Goal: Task Accomplishment & Management: Use online tool/utility

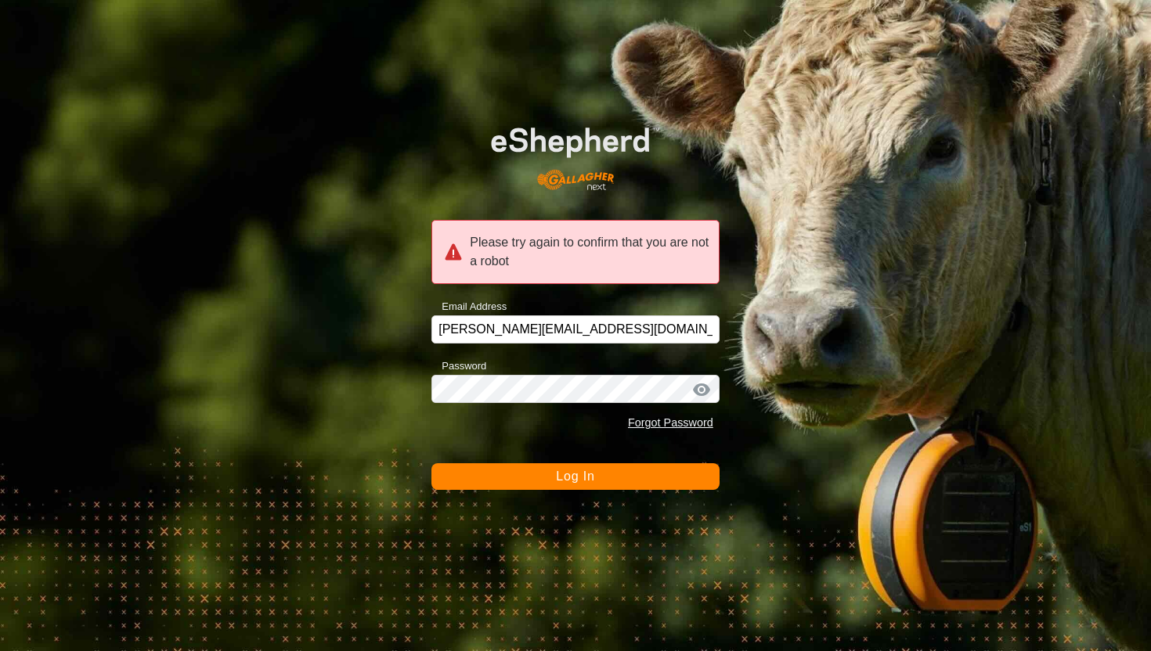
click at [554, 474] on button "Log In" at bounding box center [575, 477] width 288 height 27
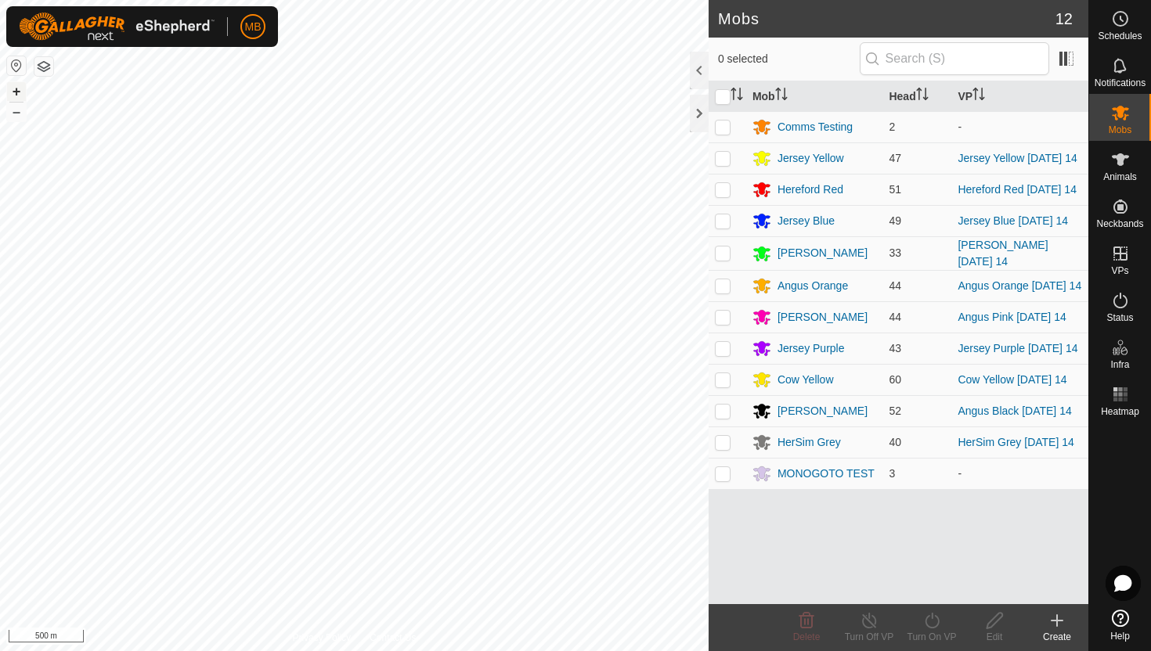
click at [20, 90] on button "+" at bounding box center [16, 91] width 19 height 19
click at [13, 92] on button "+" at bounding box center [16, 91] width 19 height 19
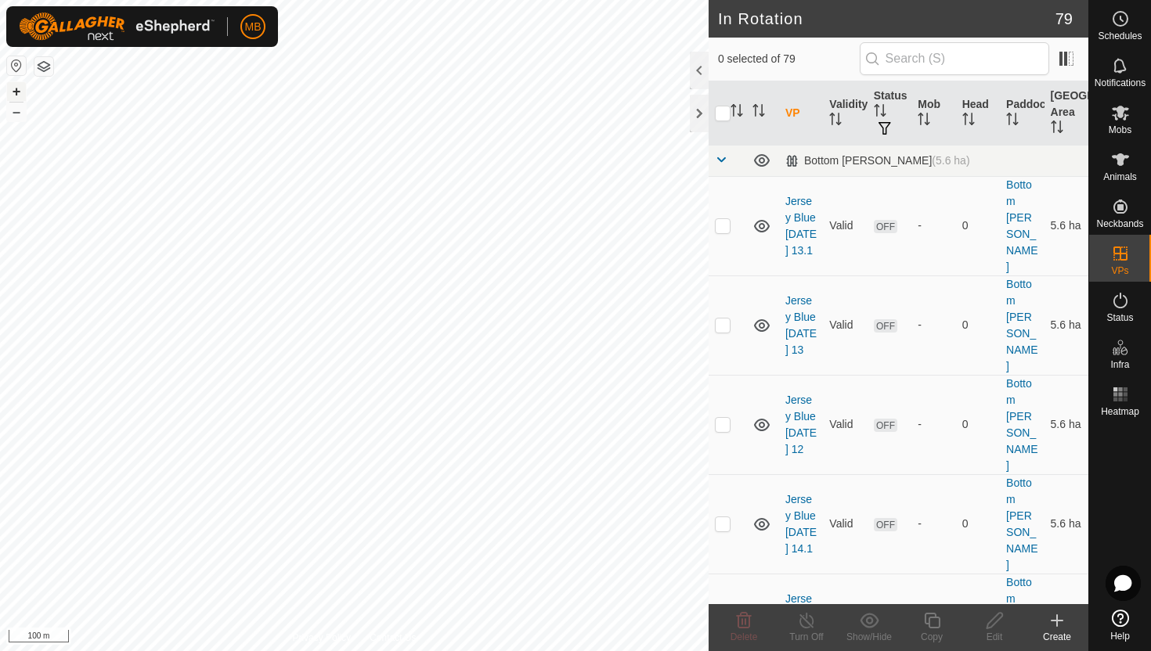
click at [15, 90] on button "+" at bounding box center [16, 91] width 19 height 19
click at [1120, 305] on icon at bounding box center [1120, 300] width 19 height 19
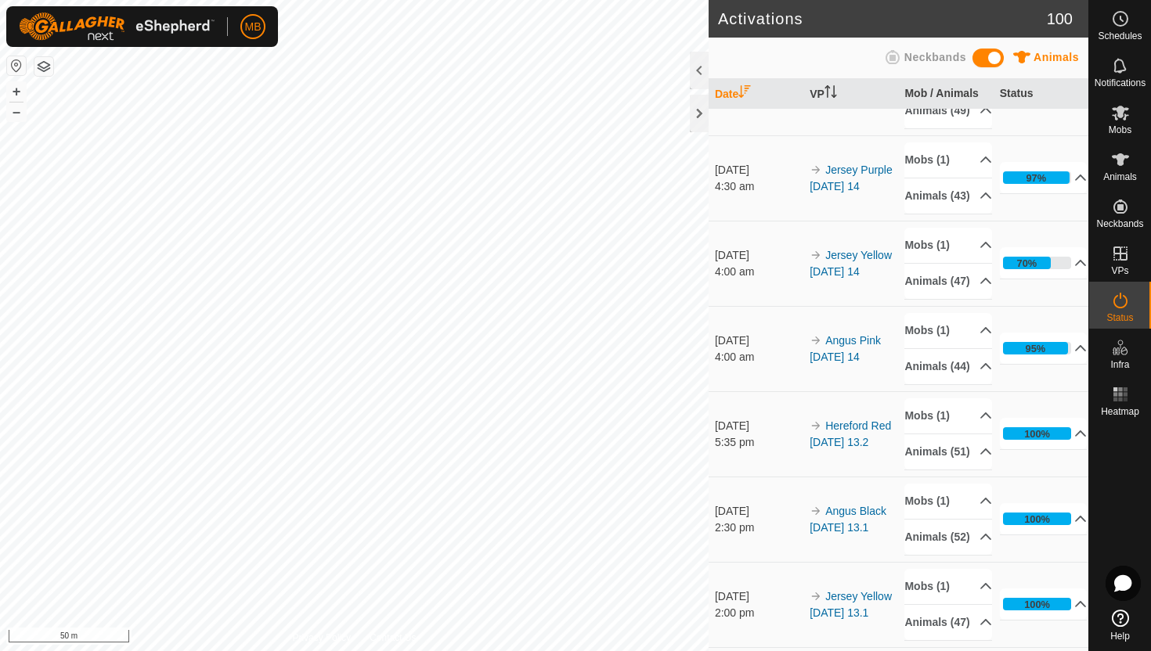
scroll to position [581, 0]
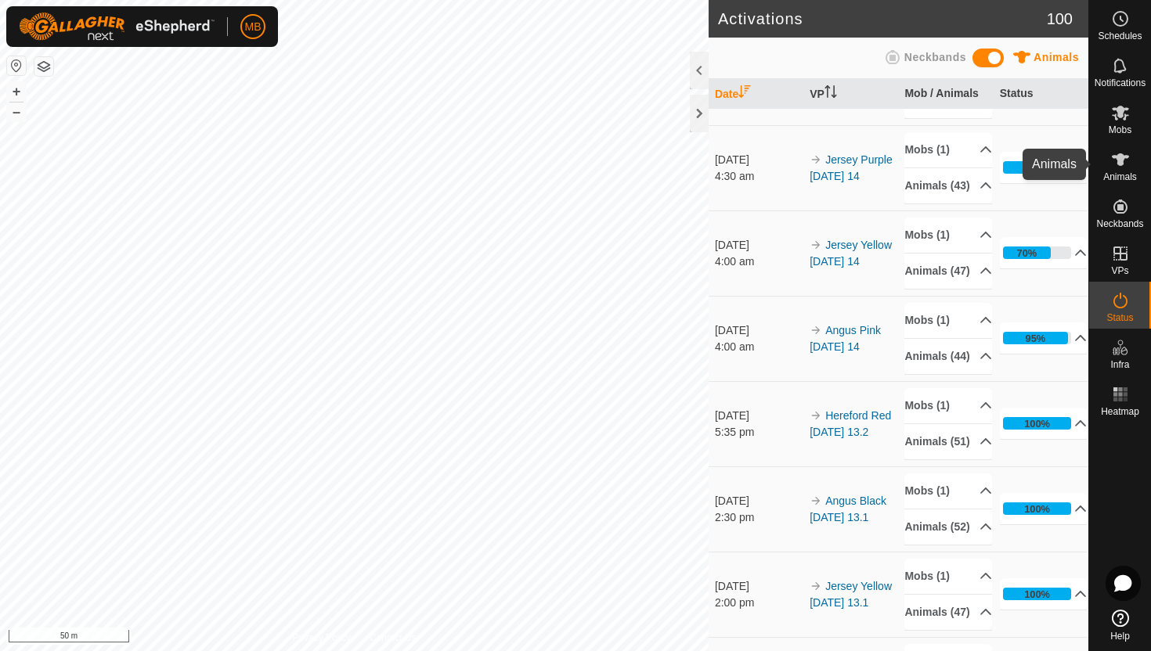
click at [1117, 162] on icon at bounding box center [1120, 159] width 17 height 13
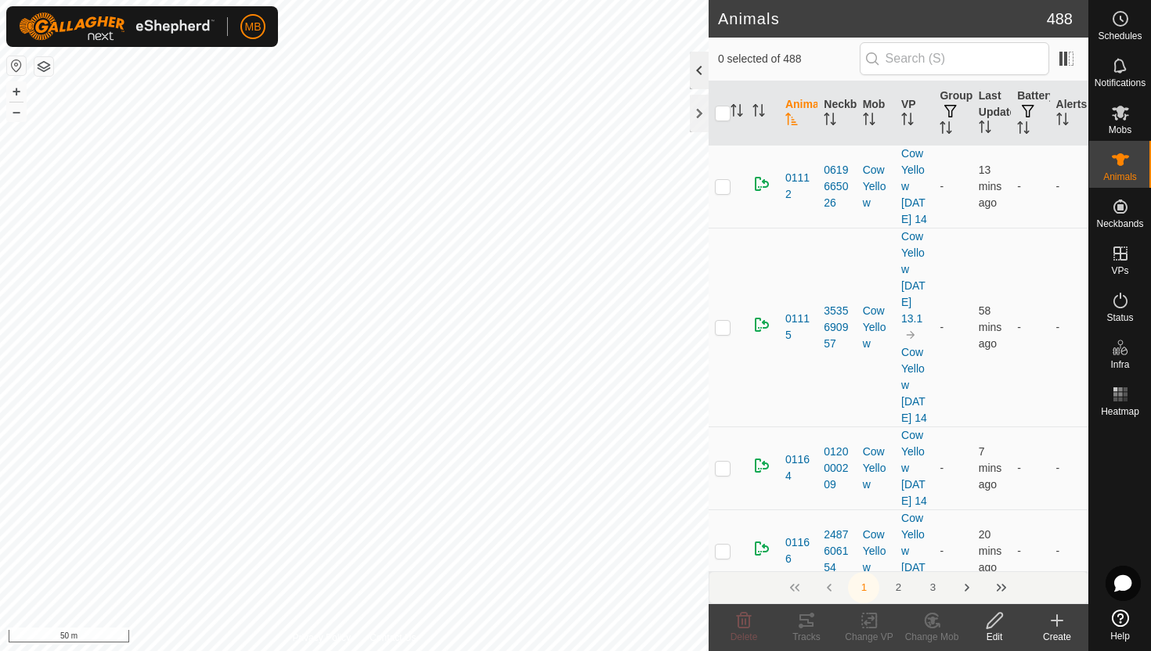
click at [698, 70] on div at bounding box center [699, 71] width 19 height 38
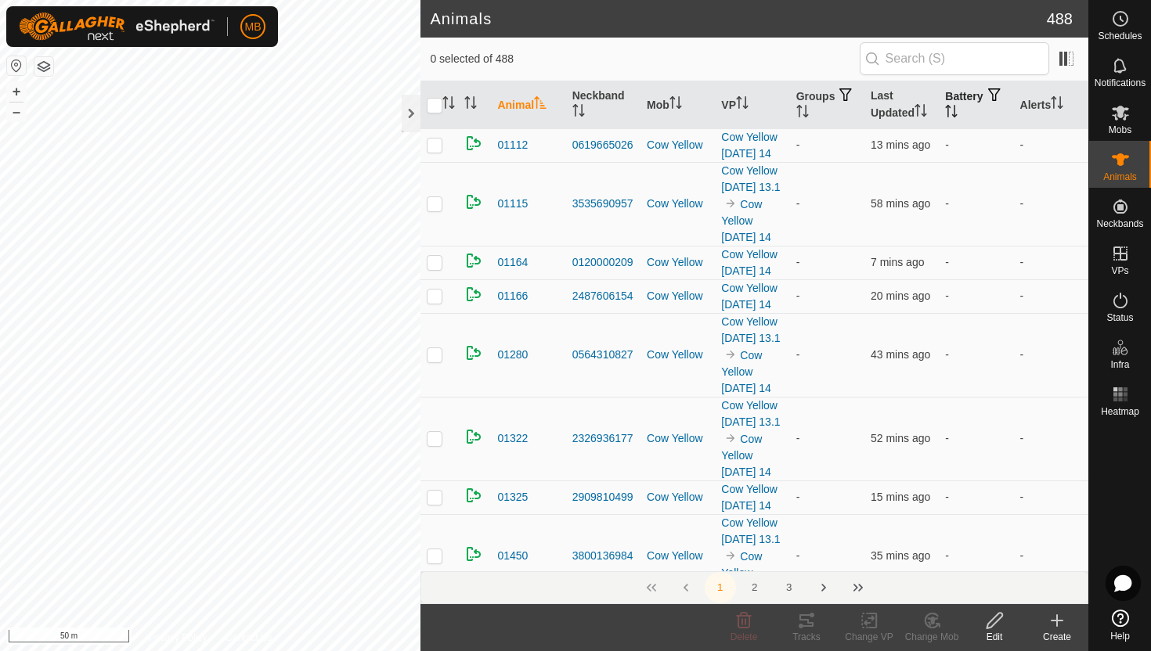
click at [958, 108] on icon "Activate to sort" at bounding box center [951, 111] width 13 height 13
click at [958, 108] on icon "Activate to sort" at bounding box center [952, 111] width 12 height 13
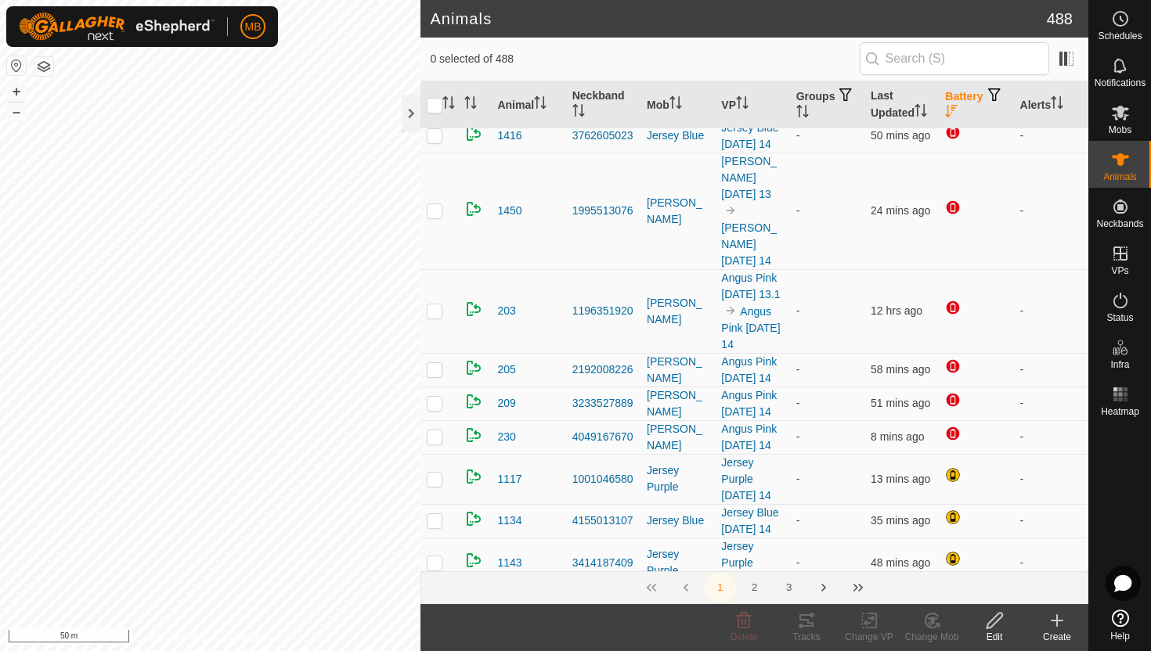
scroll to position [355, 0]
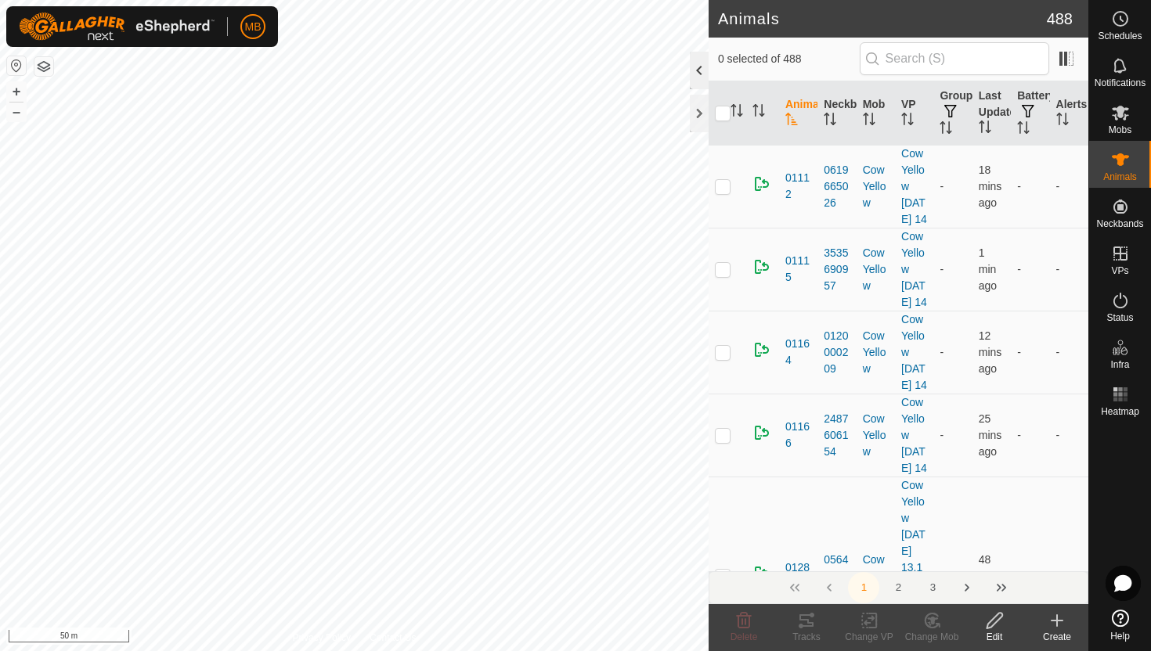
click at [703, 66] on div at bounding box center [699, 71] width 19 height 38
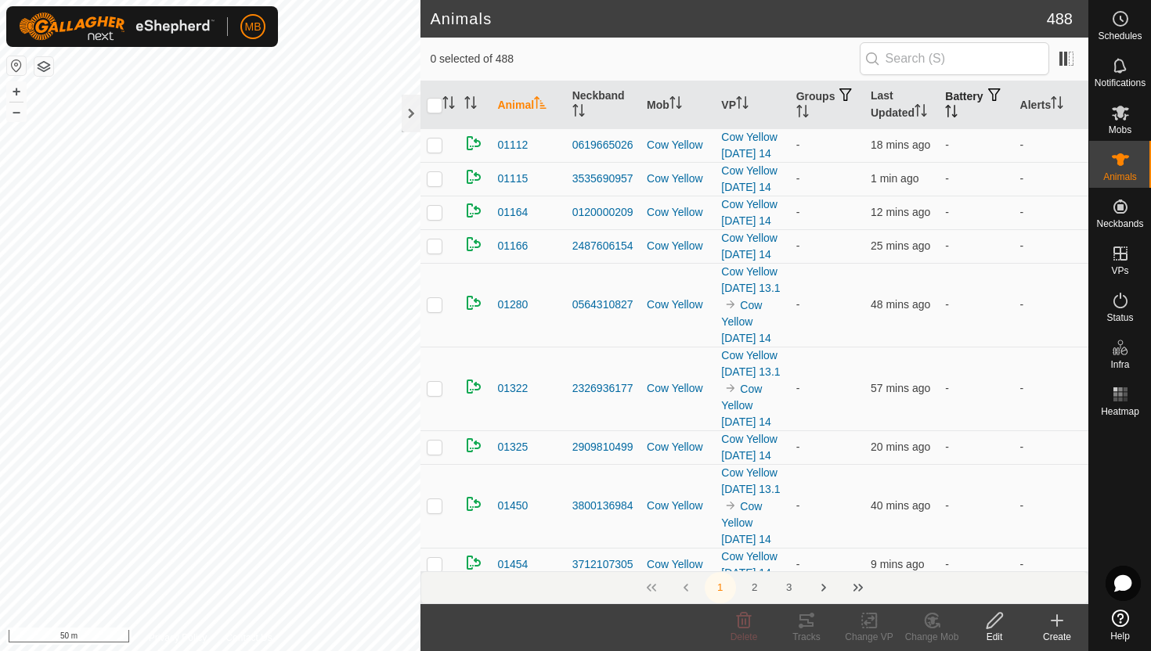
click at [958, 107] on icon "Activate to sort" at bounding box center [951, 111] width 13 height 13
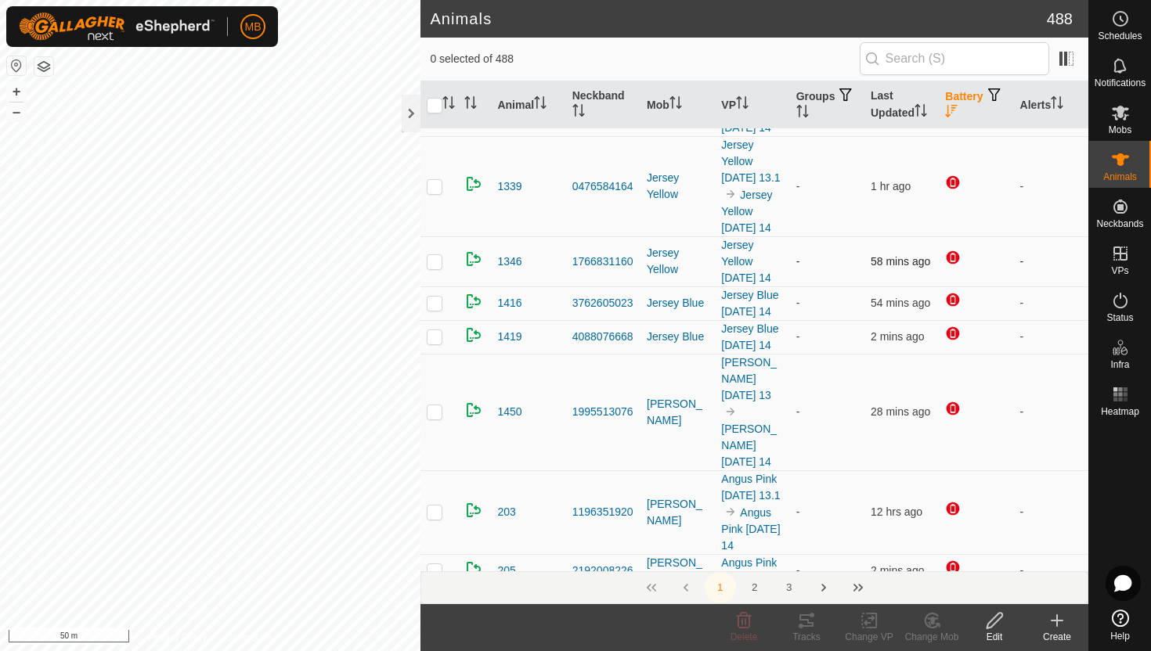
scroll to position [193, 0]
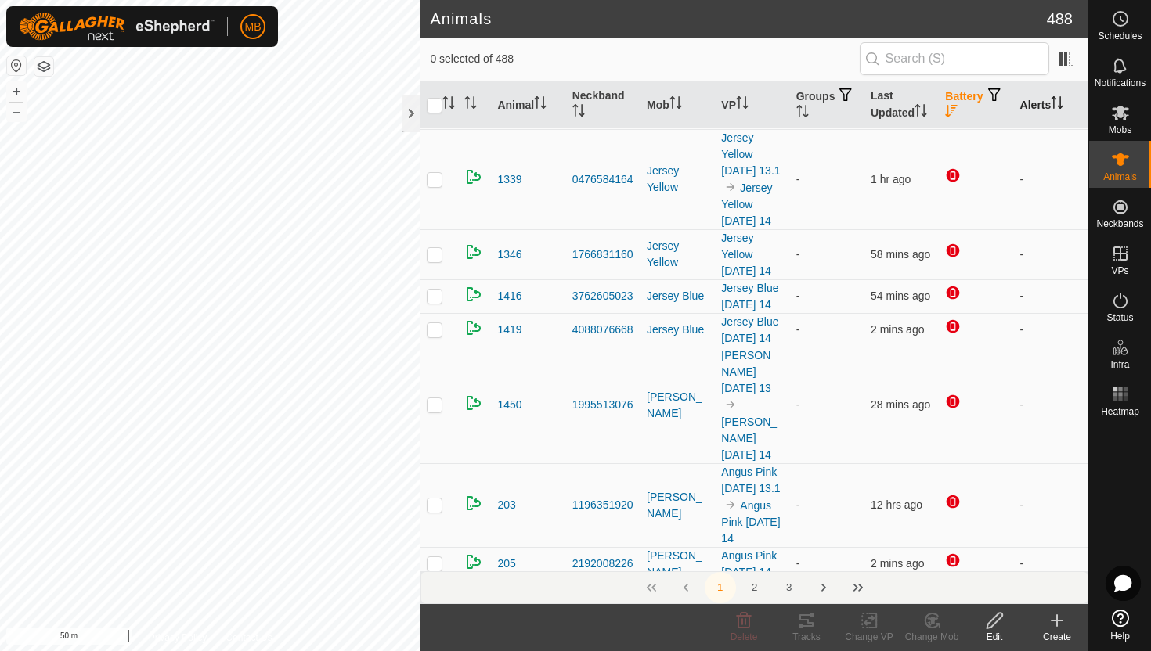
click at [1059, 99] on icon "Activate to sort" at bounding box center [1057, 102] width 13 height 13
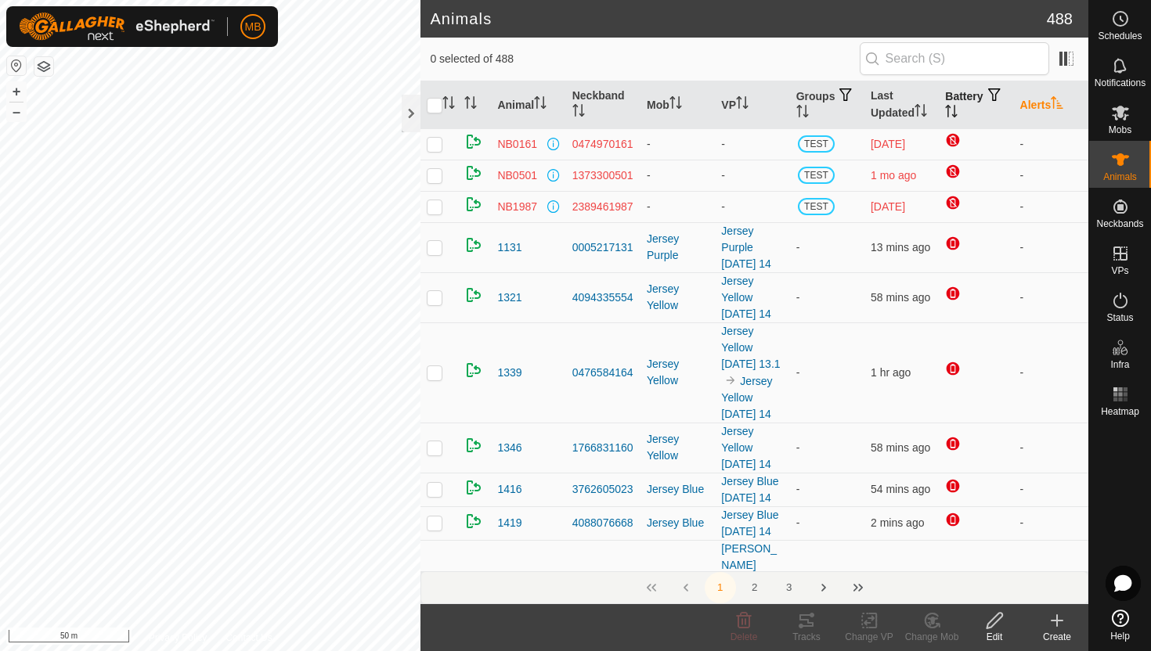
click at [1059, 99] on icon "Activate to sort" at bounding box center [1057, 102] width 13 height 13
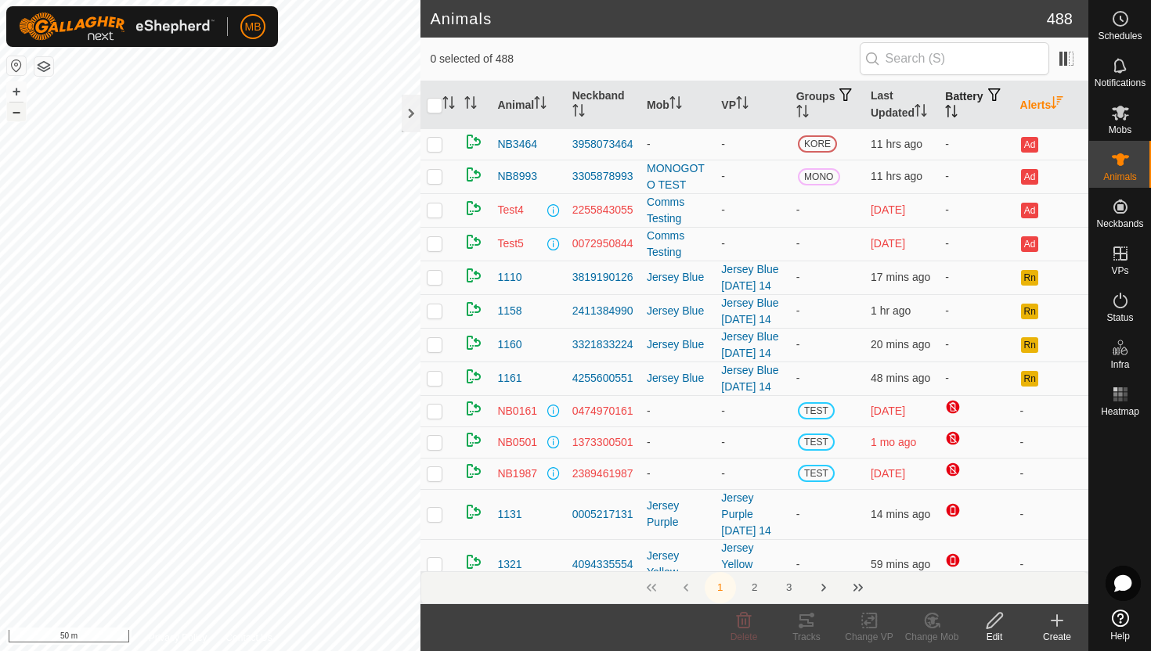
click at [12, 111] on button "–" at bounding box center [16, 112] width 19 height 19
click at [432, 272] on p-checkbox at bounding box center [435, 277] width 16 height 13
checkbox input "false"
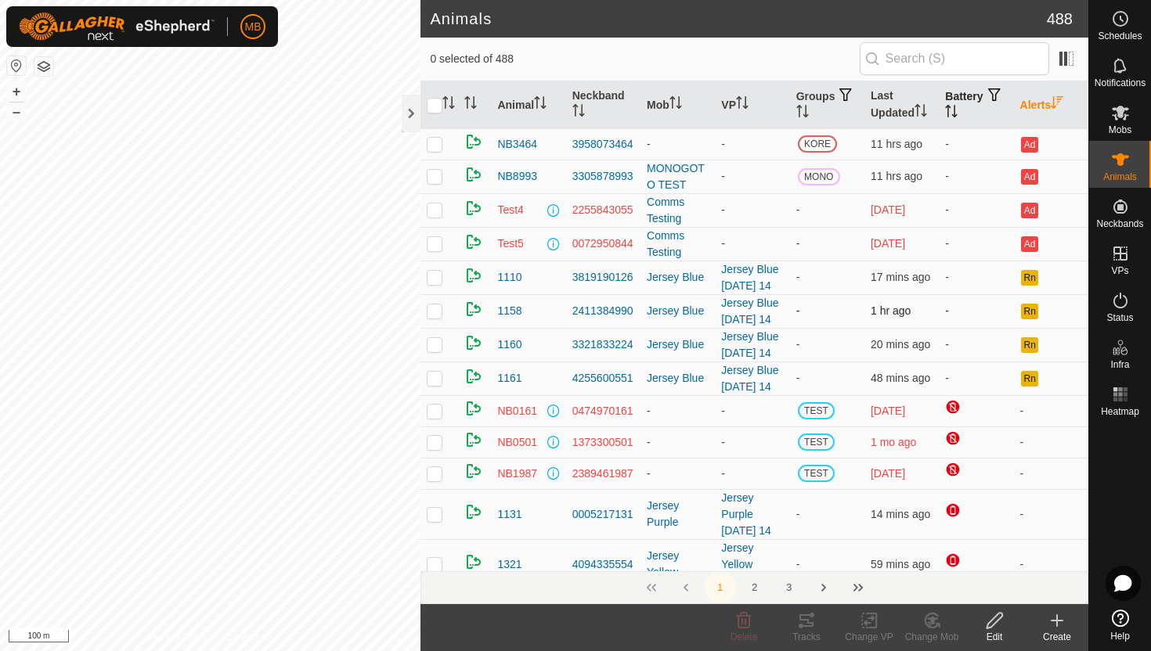
click at [436, 312] on p-checkbox at bounding box center [435, 311] width 16 height 13
checkbox input "false"
click at [437, 340] on p-checkbox at bounding box center [435, 344] width 16 height 13
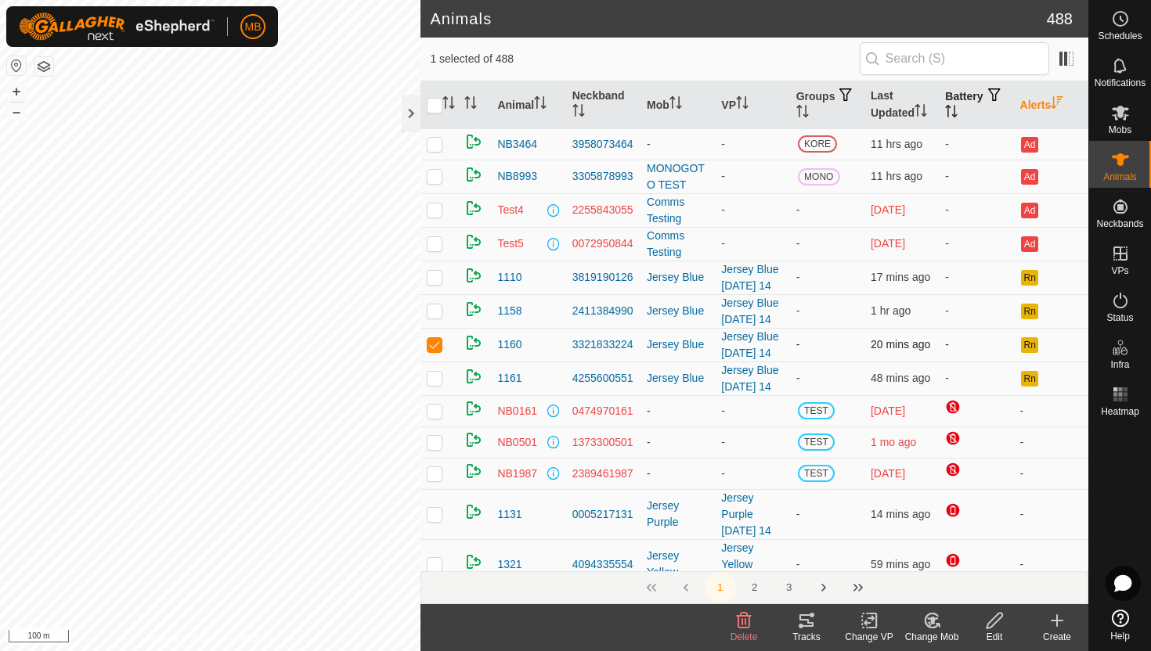
checkbox input "false"
click at [14, 88] on button "+" at bounding box center [16, 91] width 19 height 19
click at [17, 90] on button "+" at bounding box center [16, 91] width 19 height 19
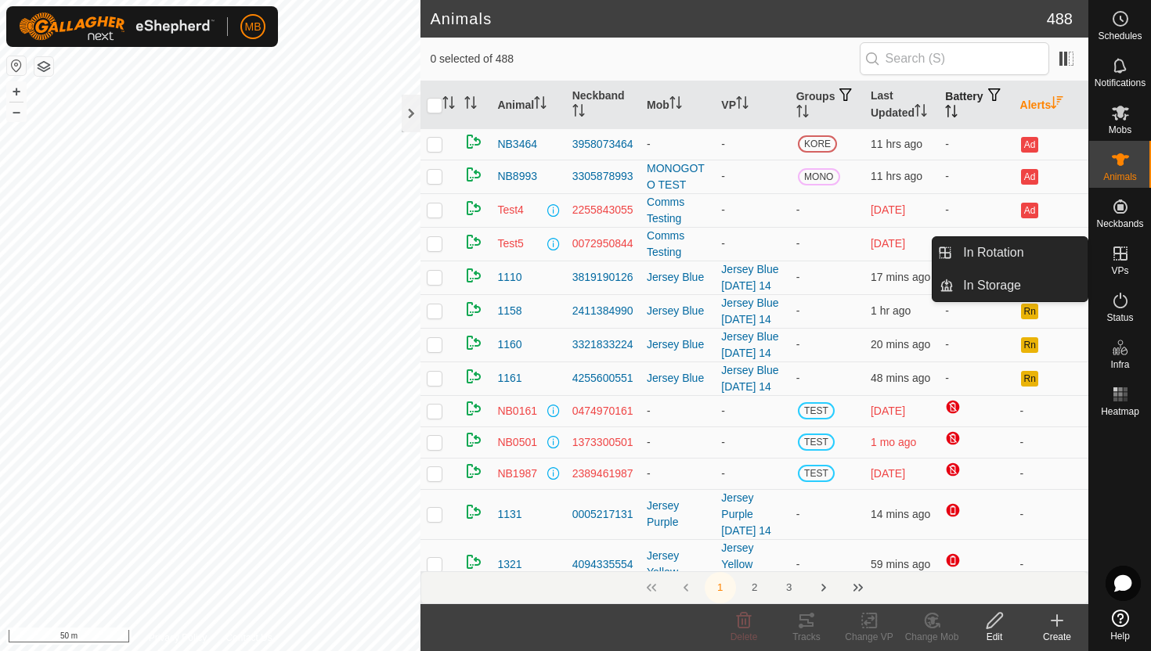
click at [1121, 262] on icon at bounding box center [1120, 253] width 19 height 19
click at [1065, 251] on link "In Rotation" at bounding box center [1021, 252] width 134 height 31
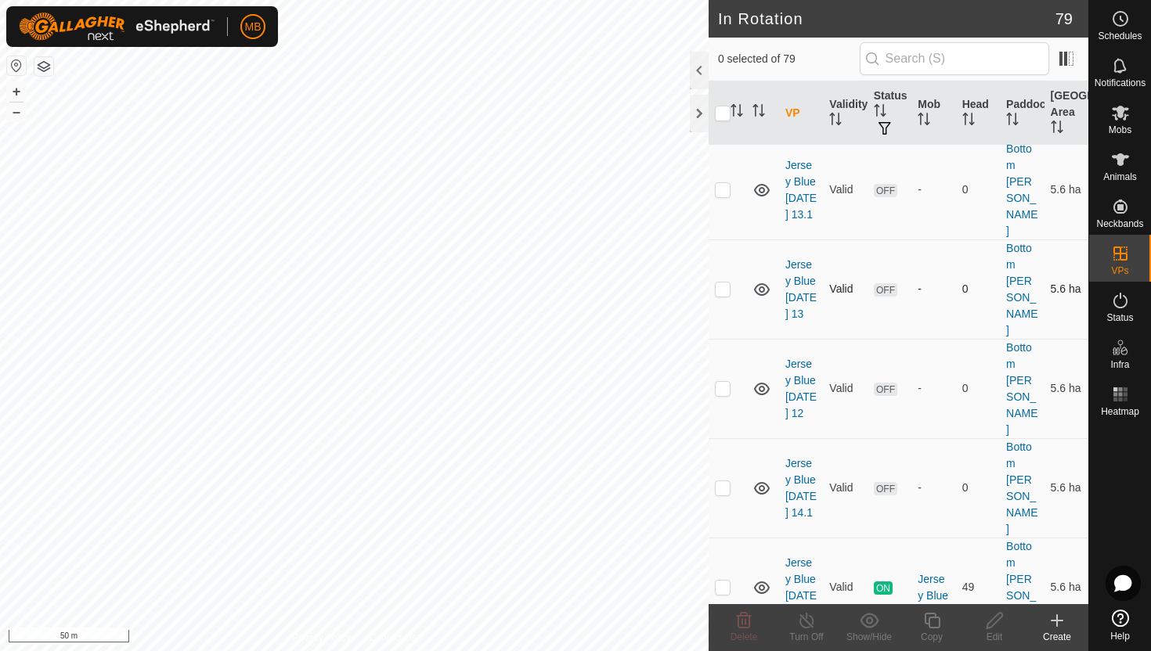
scroll to position [51, 0]
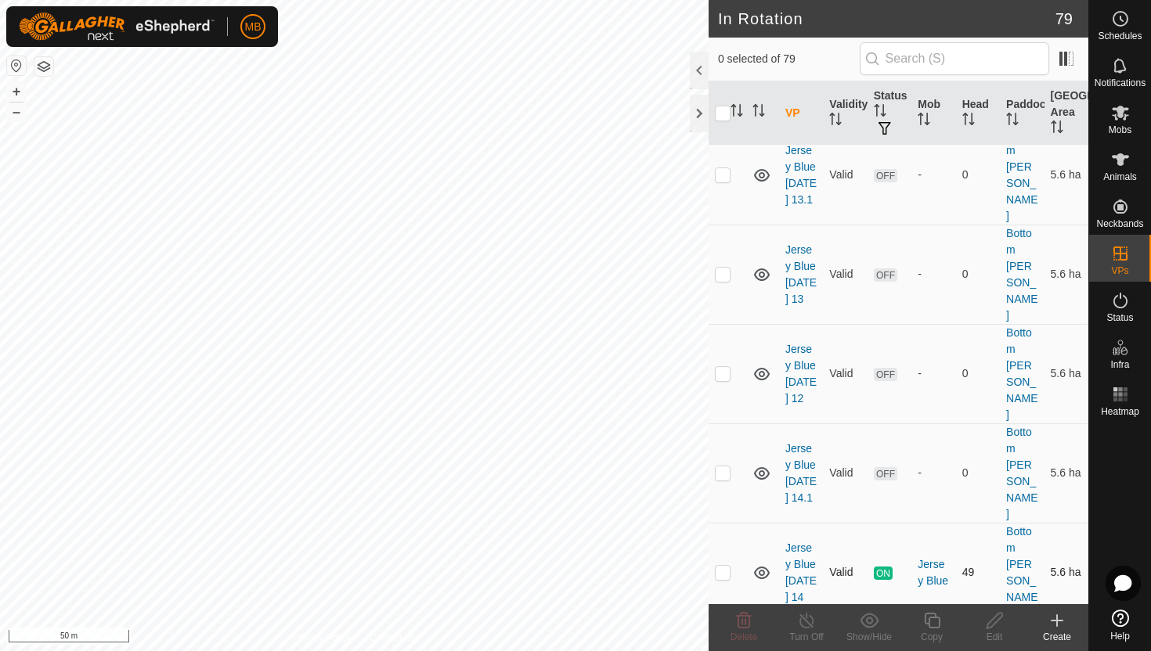
click at [724, 566] on p-checkbox at bounding box center [723, 572] width 16 height 13
checkbox input "true"
click at [720, 467] on p-checkbox at bounding box center [723, 473] width 16 height 13
checkbox input "true"
click at [1119, 121] on icon at bounding box center [1120, 112] width 19 height 19
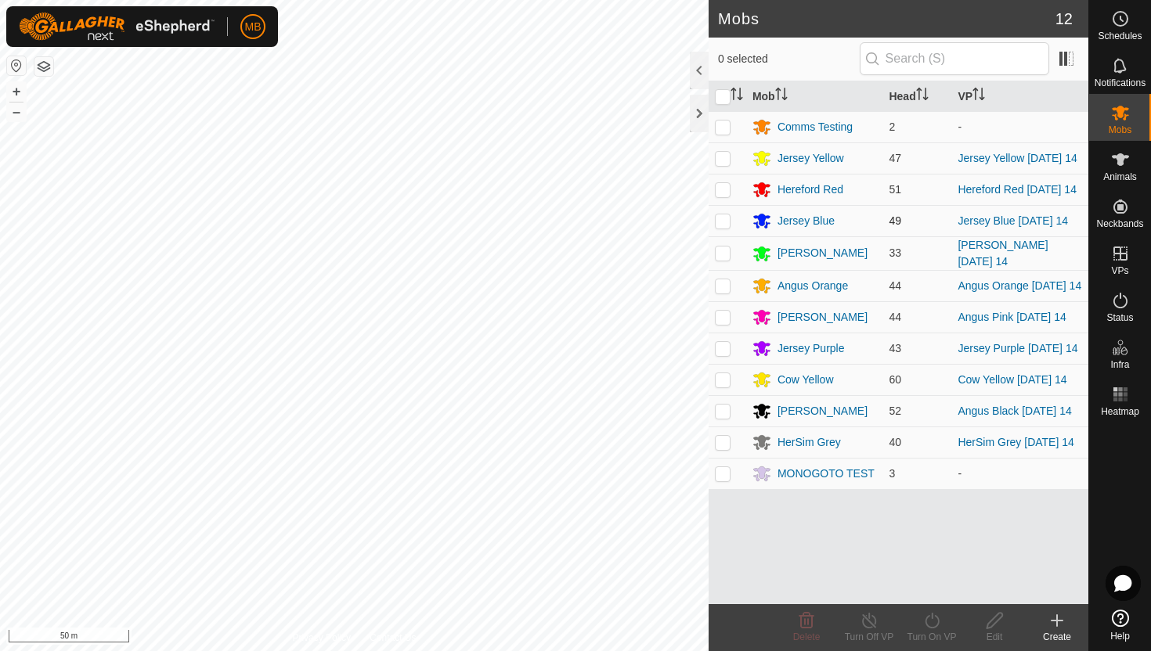
click at [723, 226] on p-checkbox at bounding box center [723, 221] width 16 height 13
checkbox input "true"
click at [929, 623] on icon at bounding box center [932, 621] width 20 height 19
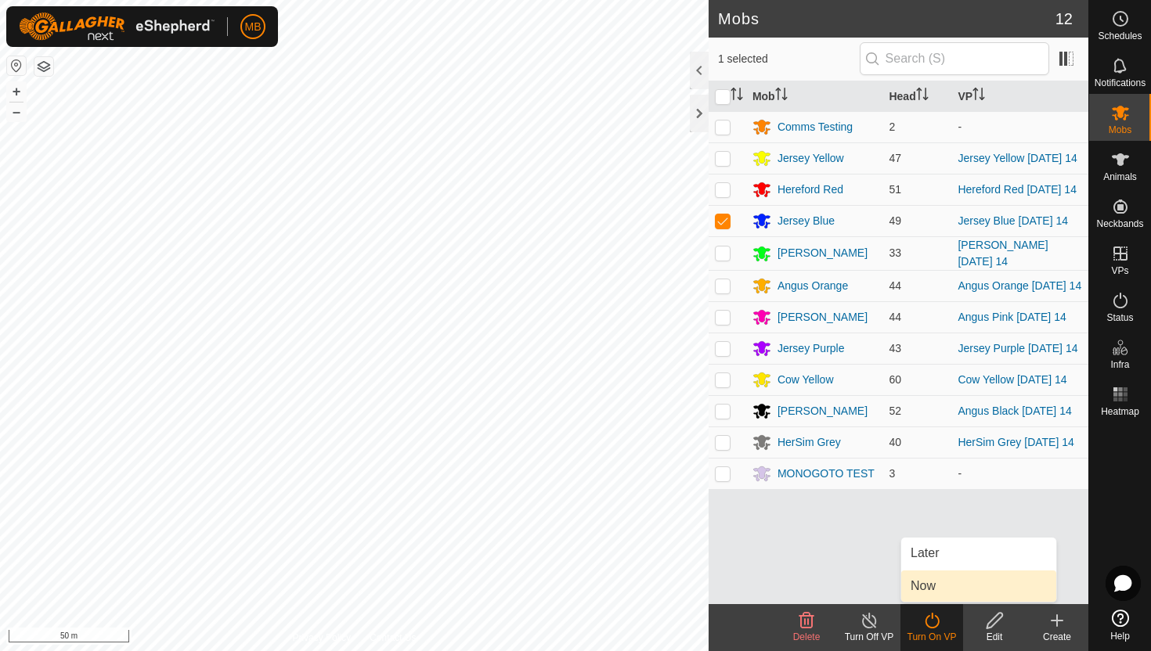
click at [937, 588] on link "Now" at bounding box center [978, 586] width 155 height 31
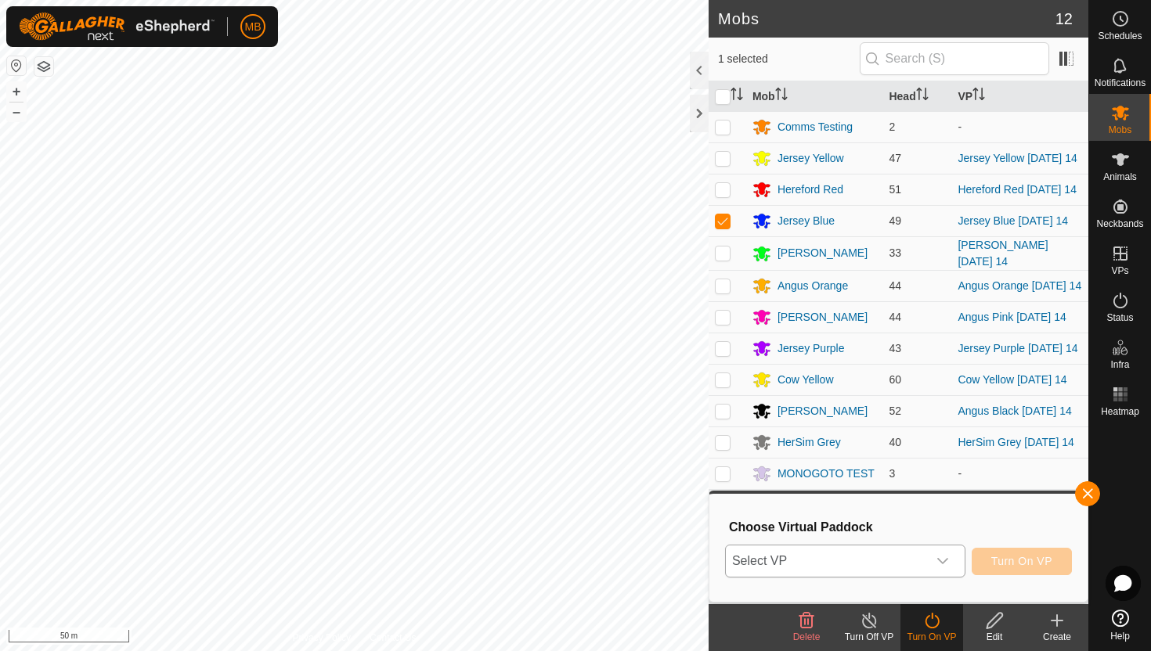
click at [938, 567] on icon "dropdown trigger" at bounding box center [942, 561] width 13 height 13
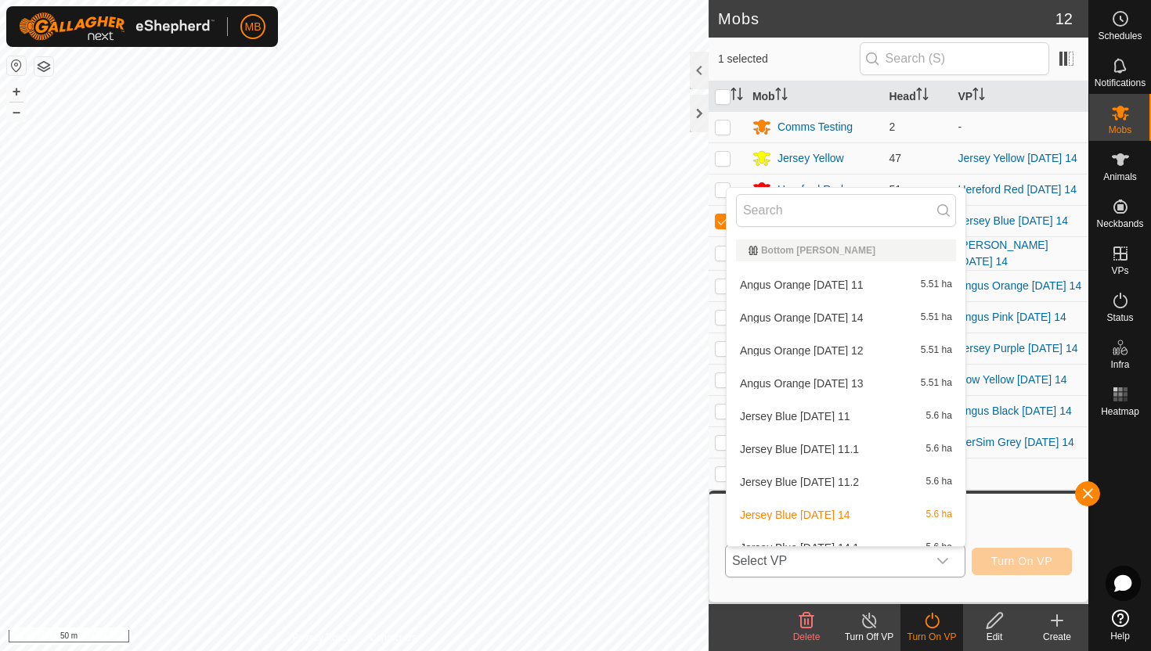
scroll to position [17, 0]
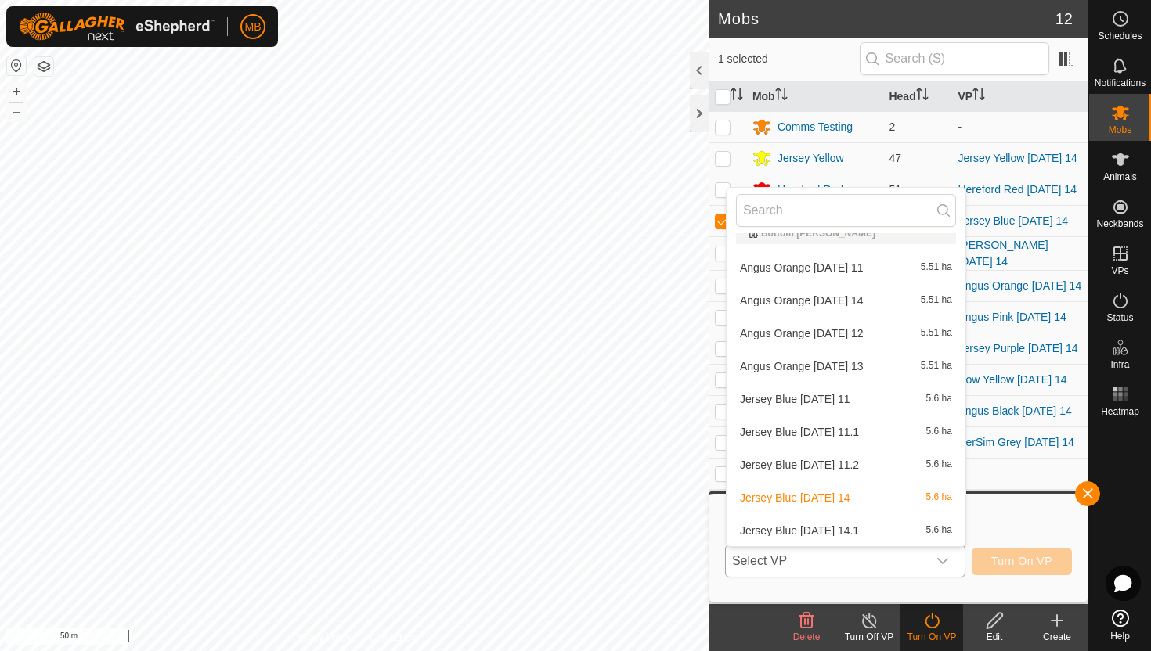
click at [884, 536] on li "Jersey Blue [DATE] 14.1 5.6 ha" at bounding box center [846, 530] width 239 height 31
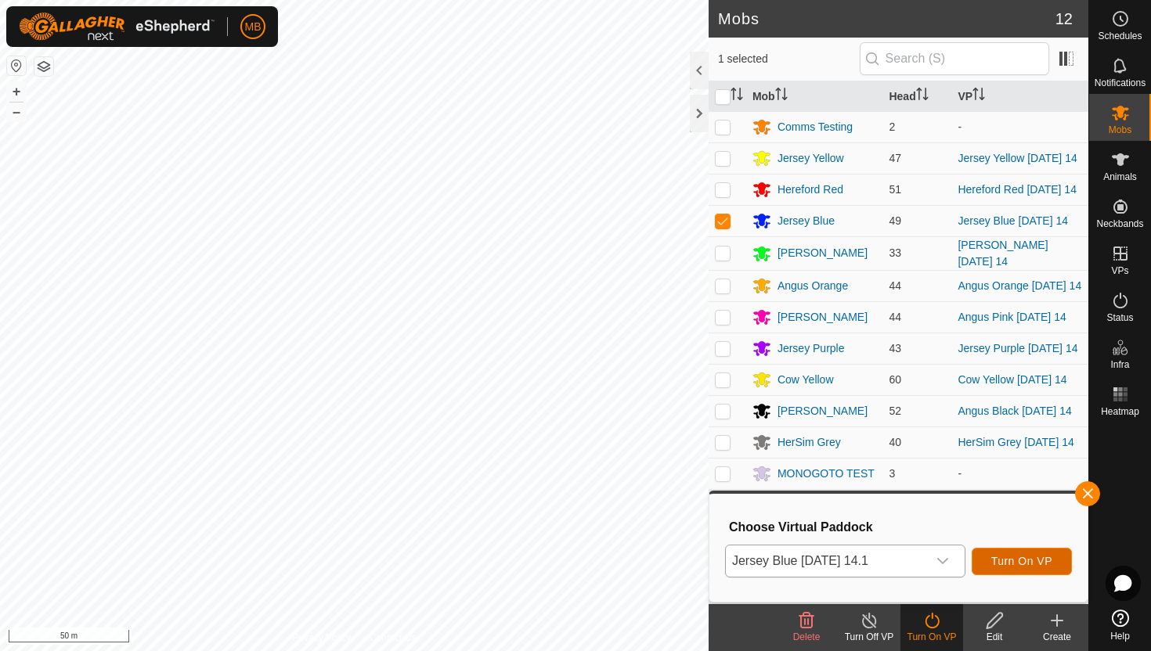
click at [1006, 560] on span "Turn On VP" at bounding box center [1021, 561] width 61 height 13
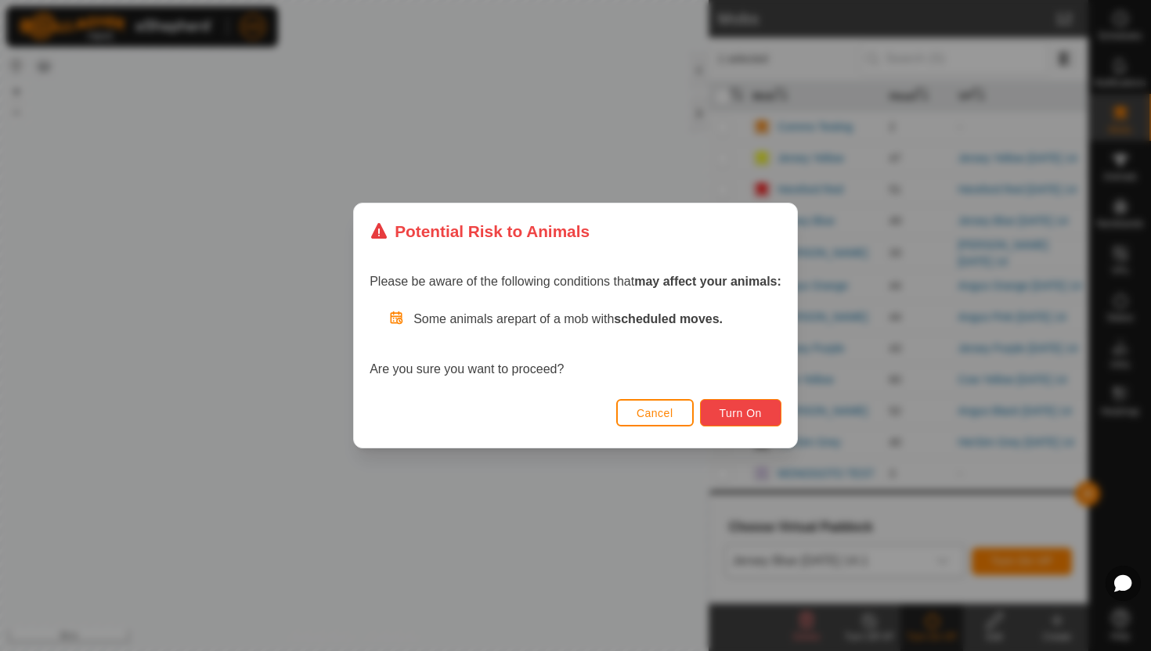
click at [748, 416] on span "Turn On" at bounding box center [741, 413] width 42 height 13
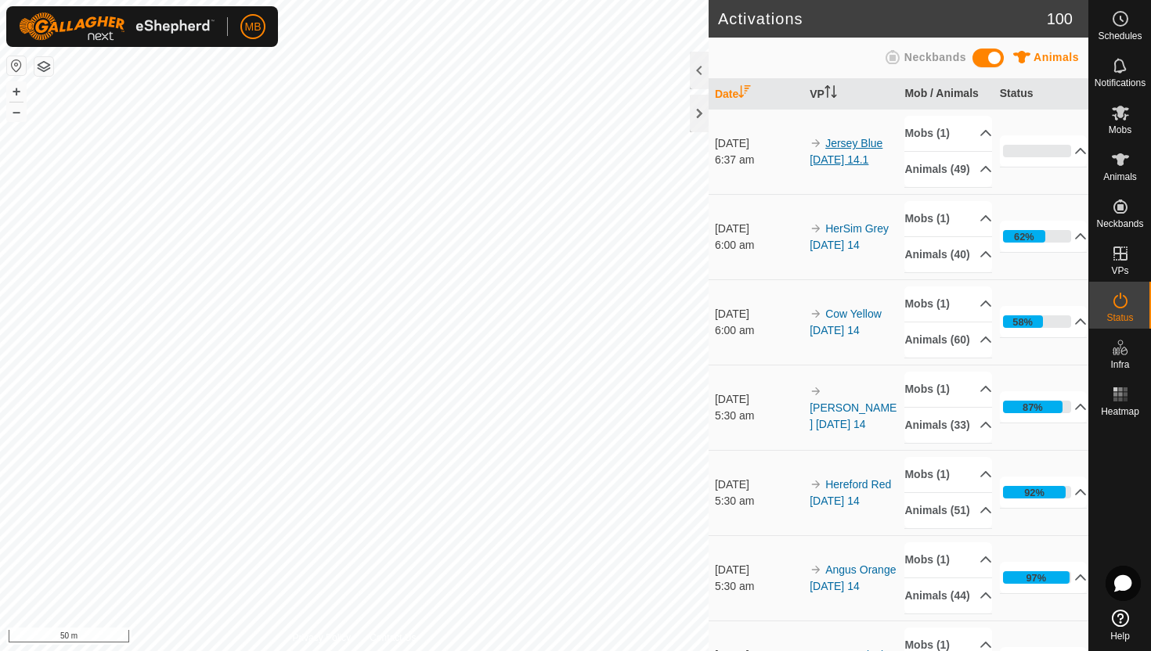
click at [850, 153] on link "Jersey Blue [DATE] 14.1" at bounding box center [846, 151] width 73 height 29
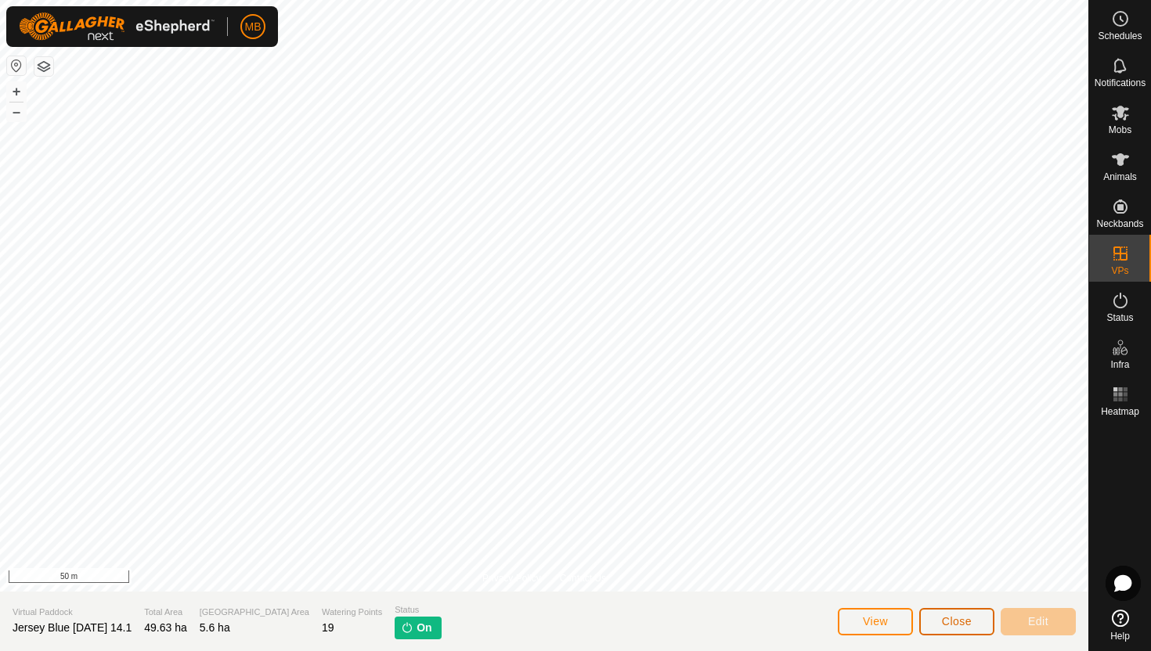
click at [949, 622] on span "Close" at bounding box center [957, 621] width 30 height 13
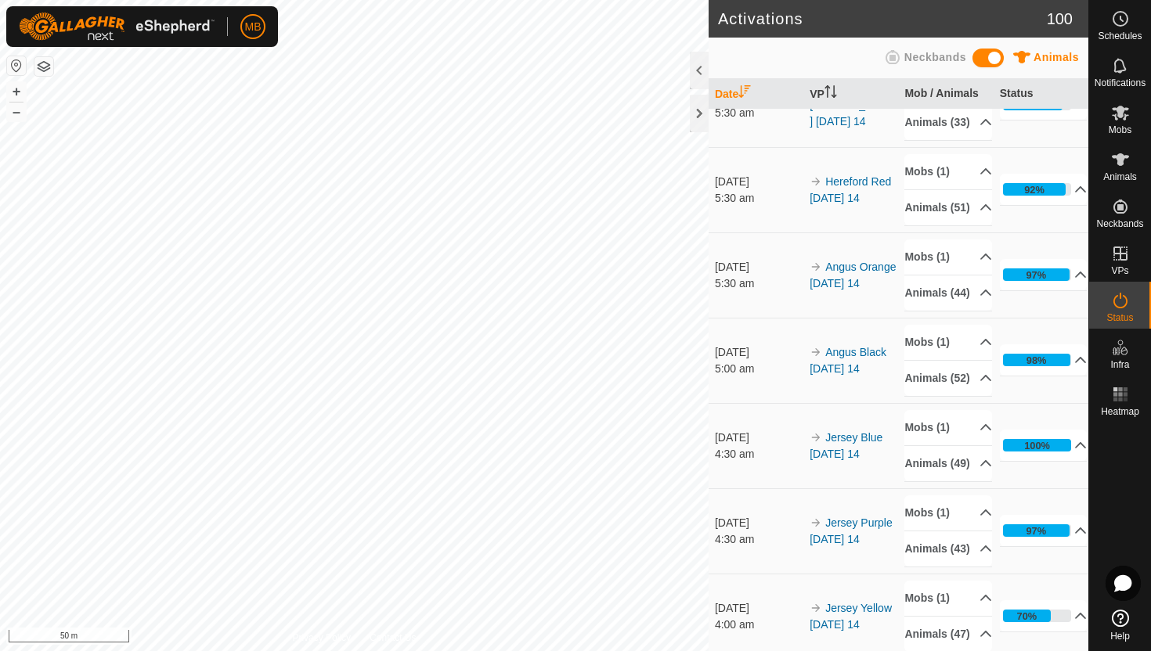
scroll to position [308, 0]
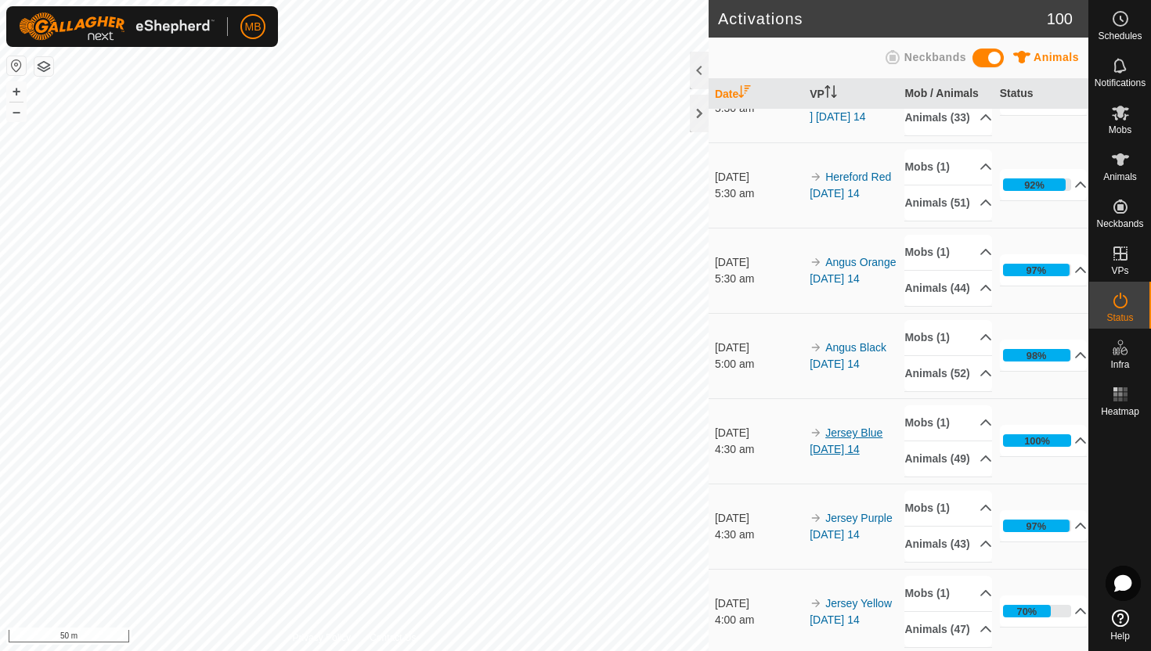
click at [855, 456] on link "Jersey Blue [DATE] 14" at bounding box center [846, 441] width 73 height 29
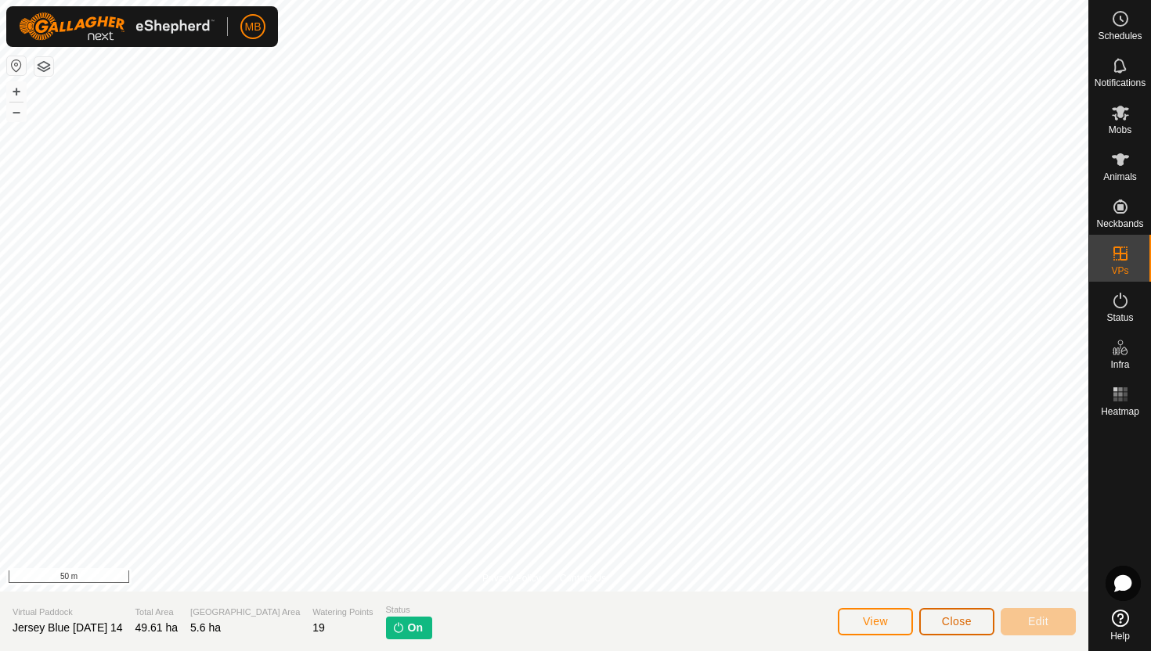
click at [968, 615] on span "Close" at bounding box center [957, 621] width 30 height 13
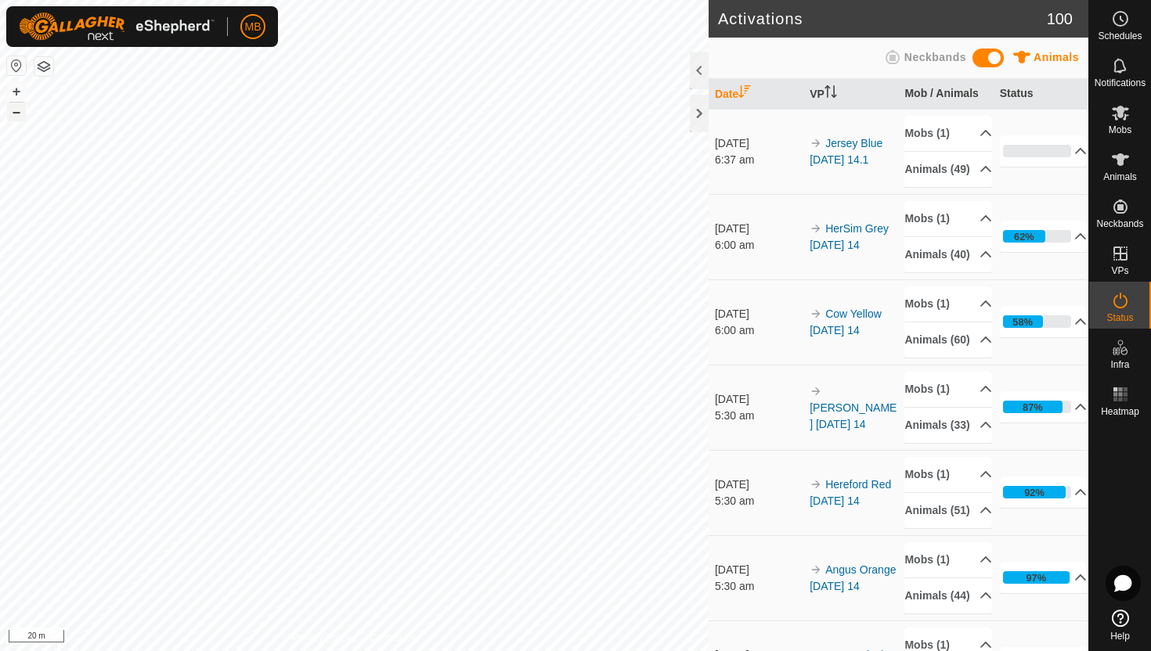
click at [20, 115] on button "–" at bounding box center [16, 112] width 19 height 19
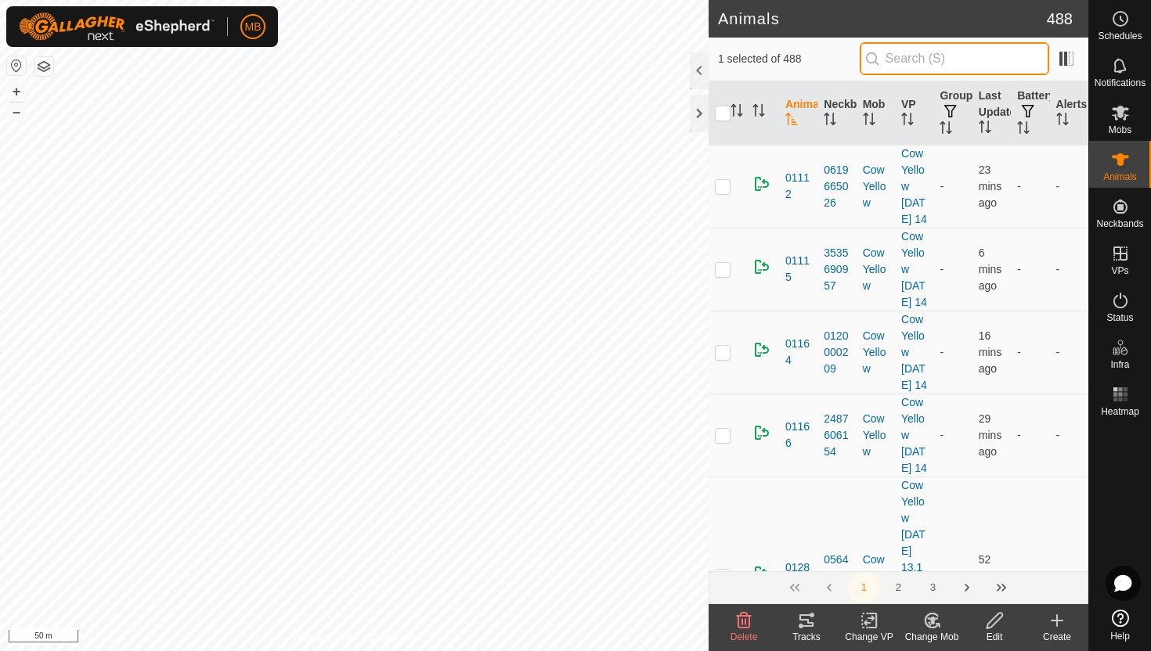
click at [945, 67] on input "text" at bounding box center [954, 58] width 189 height 33
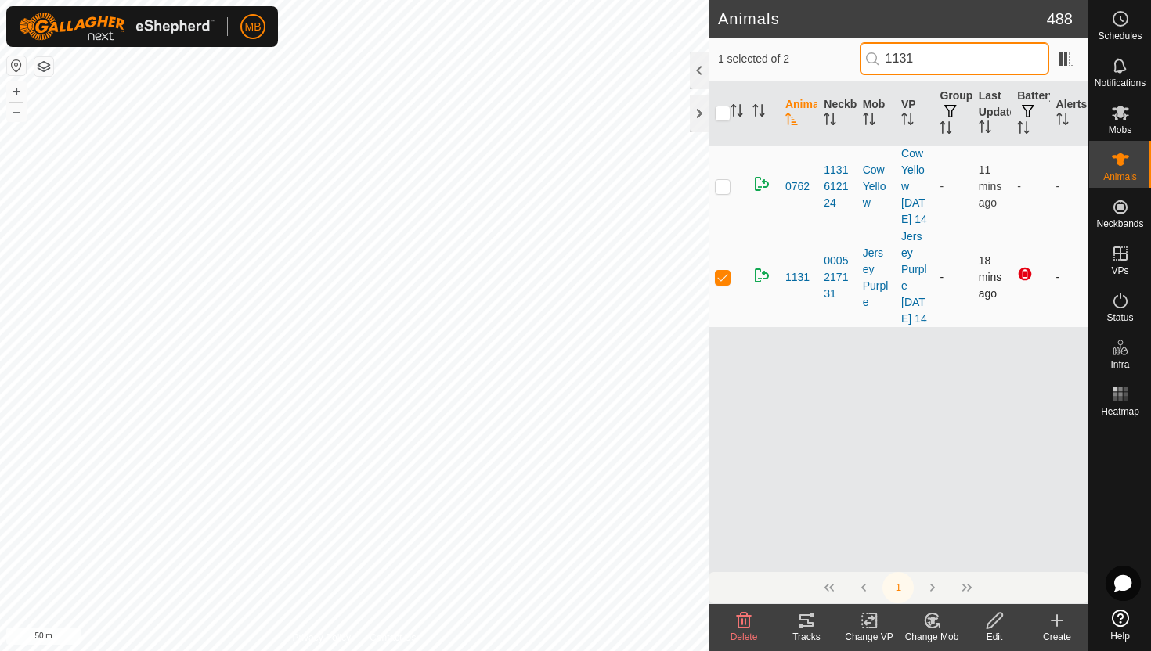
type input "1131"
click at [720, 283] on p-checkbox at bounding box center [723, 277] width 16 height 13
checkbox input "false"
click at [970, 64] on input "1131" at bounding box center [954, 58] width 189 height 33
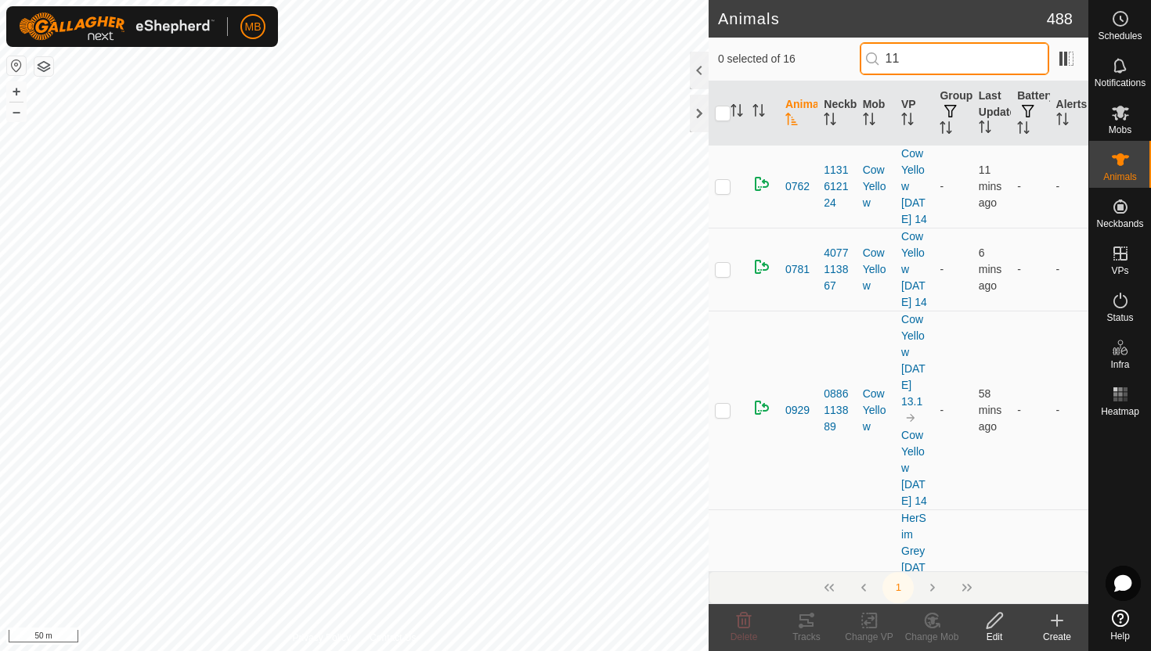
type input "1"
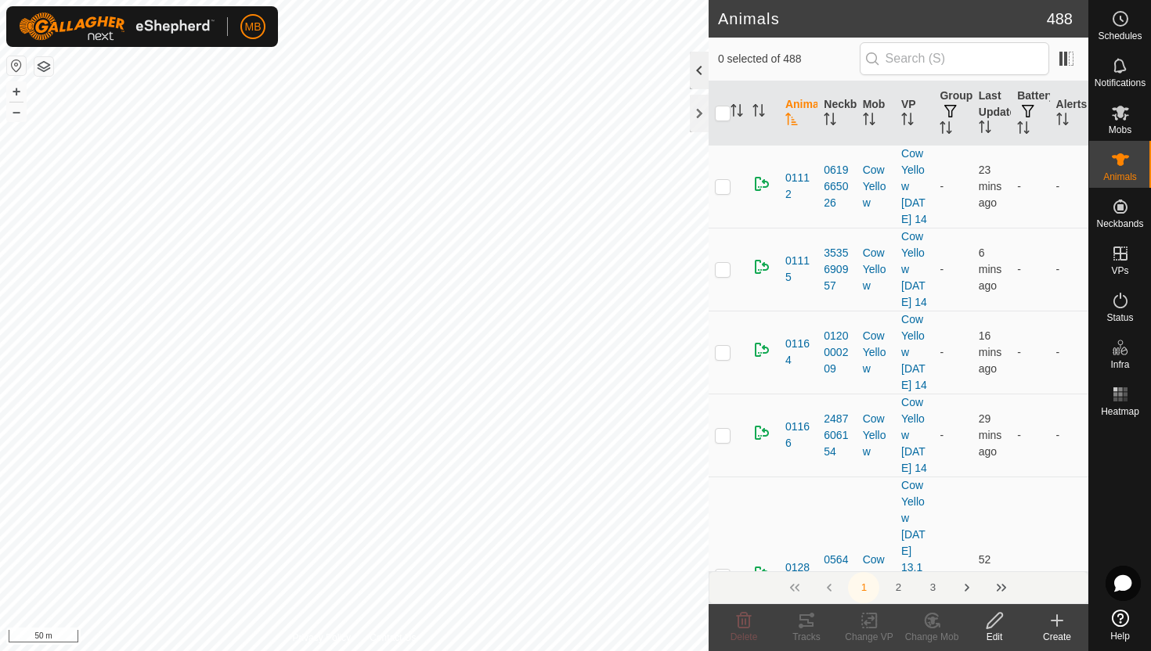
click at [698, 65] on div at bounding box center [699, 71] width 19 height 38
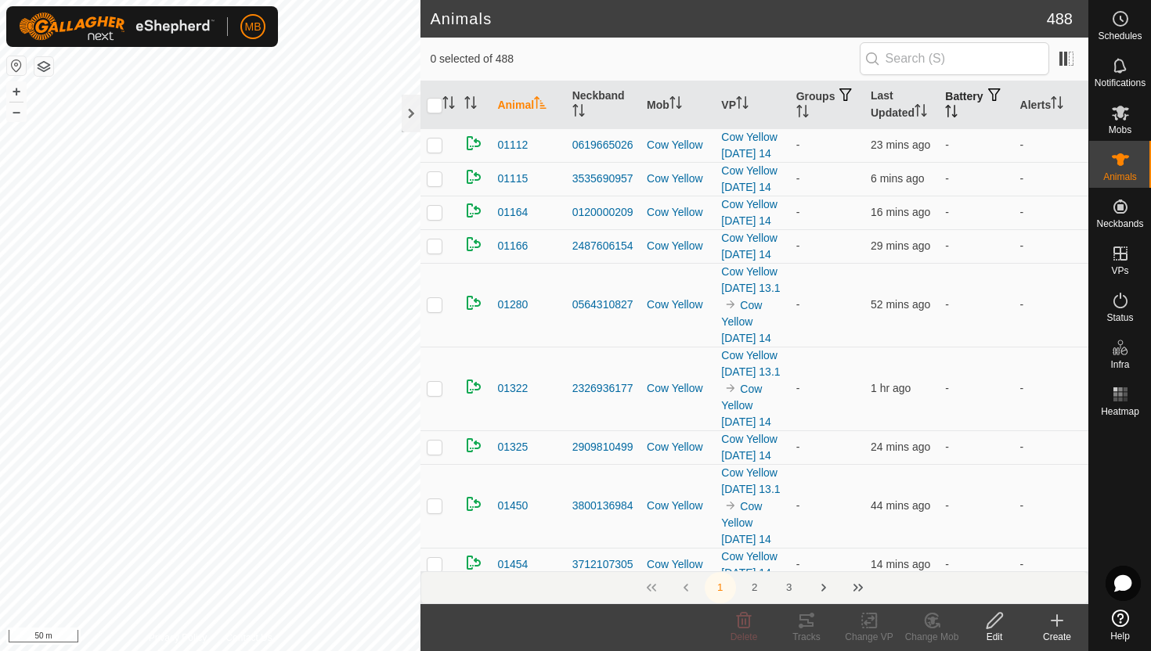
click at [973, 103] on th "Battery" at bounding box center [976, 105] width 74 height 48
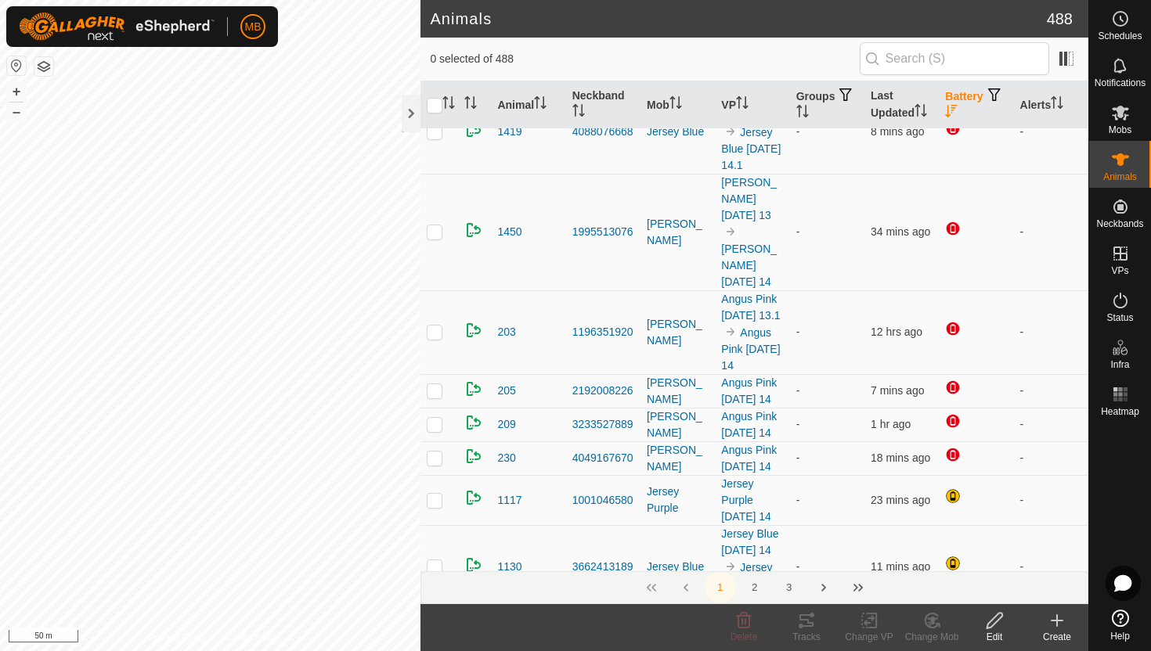
scroll to position [467, 0]
